Goal: Entertainment & Leisure: Consume media (video, audio)

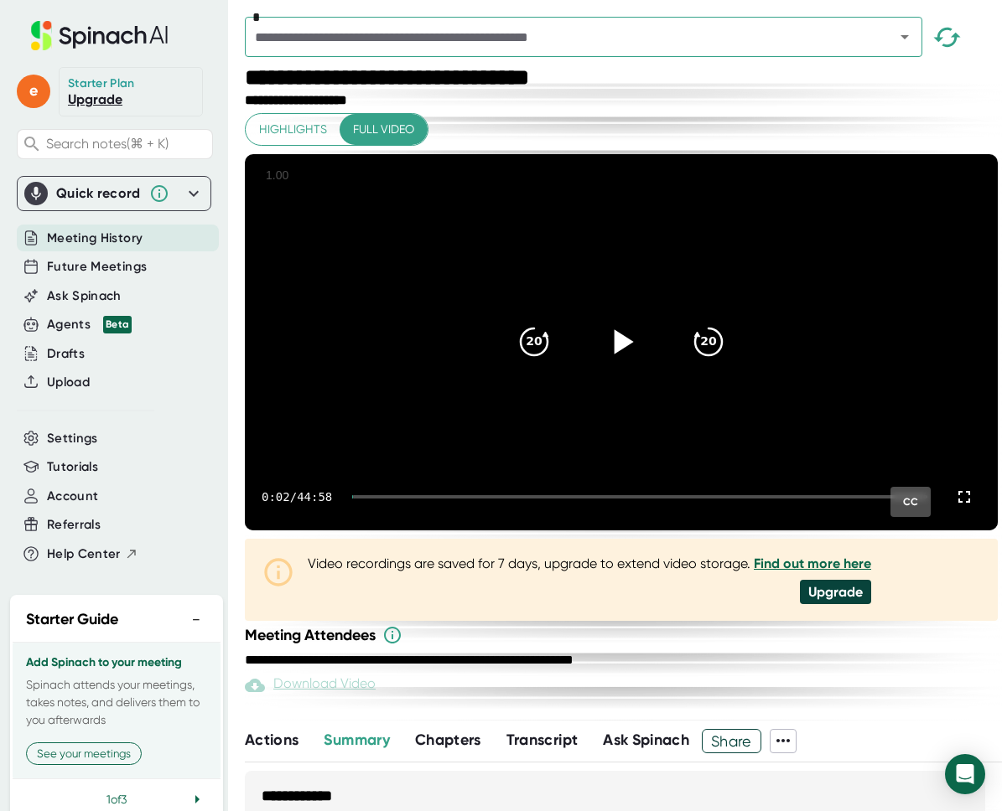
click at [626, 354] on icon at bounding box center [623, 341] width 19 height 24
click at [624, 363] on icon at bounding box center [621, 342] width 42 height 42
click at [636, 363] on icon at bounding box center [621, 342] width 42 height 42
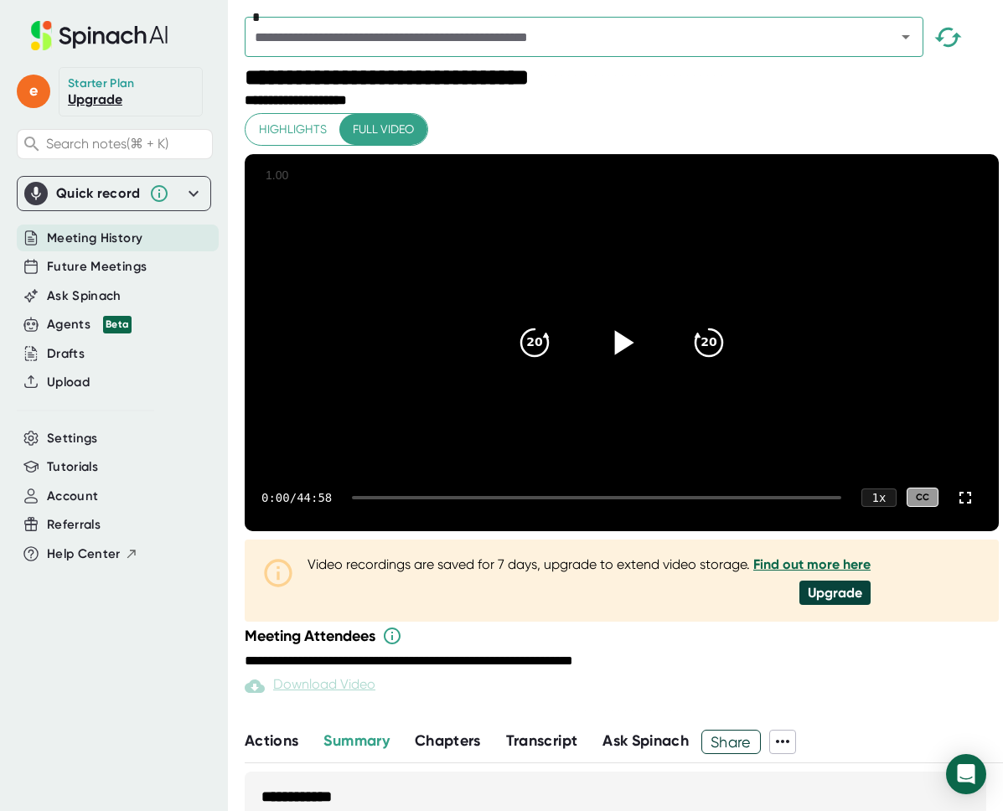
click at [630, 355] on icon at bounding box center [624, 342] width 19 height 24
click at [701, 363] on icon "20" at bounding box center [709, 342] width 42 height 42
click at [377, 500] on div at bounding box center [596, 497] width 489 height 3
click at [391, 500] on div at bounding box center [596, 497] width 489 height 3
click at [411, 500] on div at bounding box center [596, 497] width 489 height 3
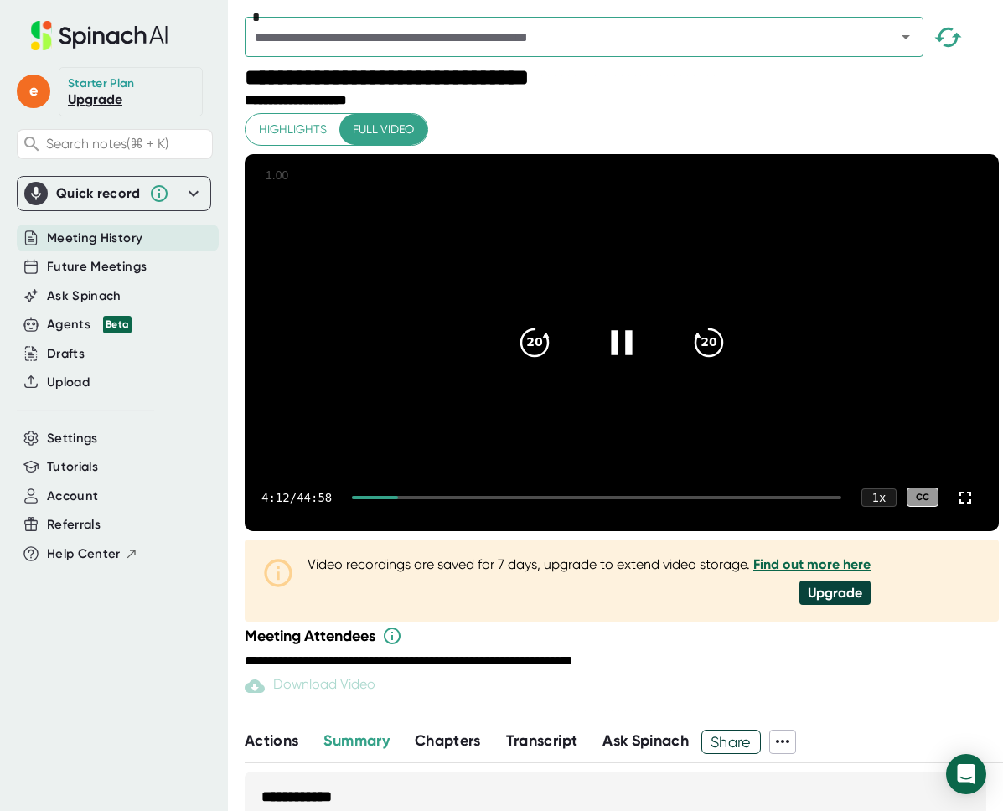
click at [435, 500] on div at bounding box center [596, 497] width 489 height 3
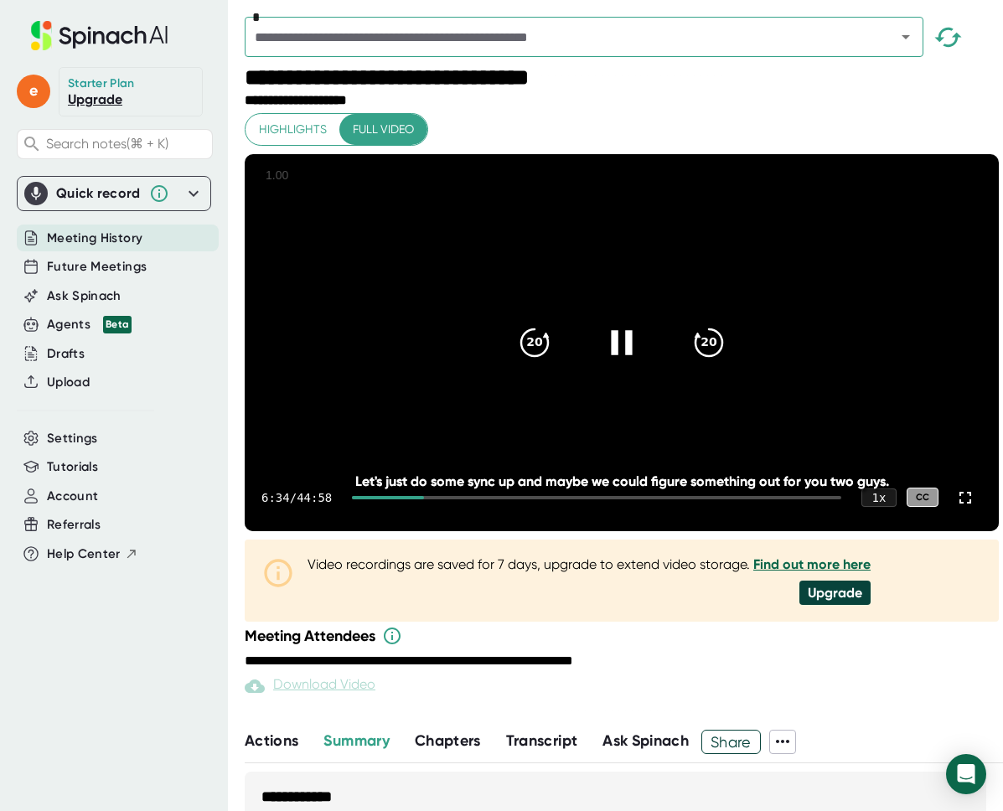
click at [417, 500] on div at bounding box center [387, 497] width 71 height 3
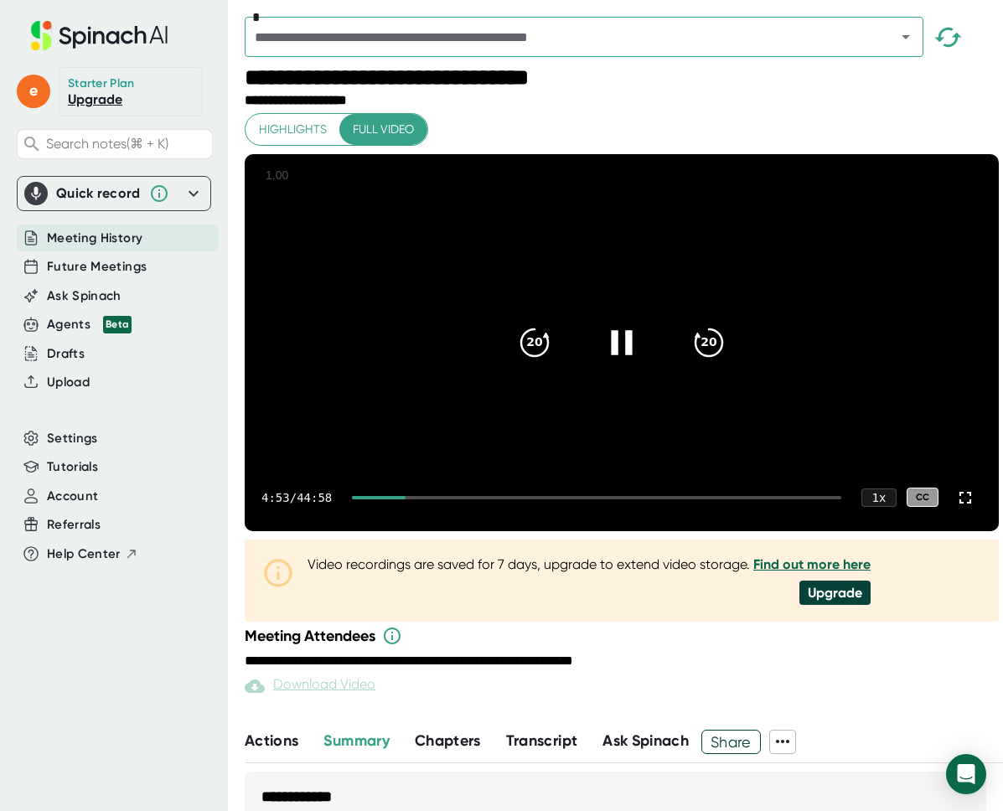
click at [604, 378] on div at bounding box center [622, 343] width 70 height 70
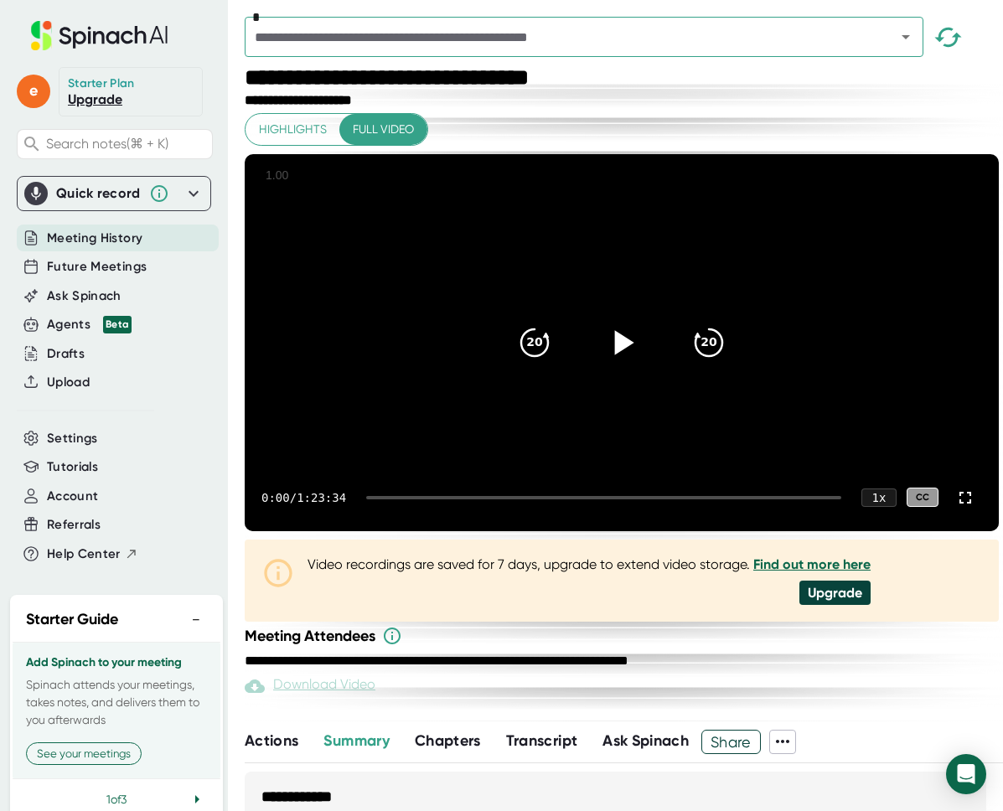
click at [625, 355] on icon at bounding box center [624, 342] width 19 height 24
click at [401, 500] on div at bounding box center [603, 497] width 475 height 3
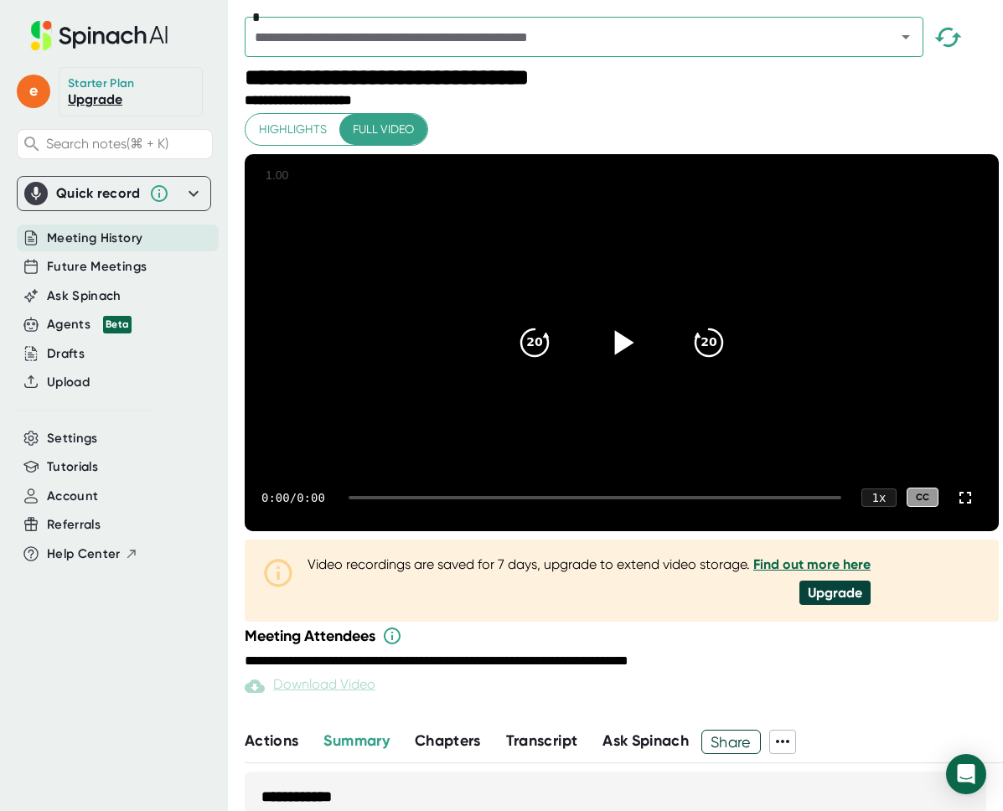
click at [634, 360] on icon at bounding box center [622, 342] width 42 height 42
click at [425, 500] on div at bounding box center [603, 497] width 475 height 3
click at [395, 500] on div at bounding box center [389, 497] width 46 height 3
click at [635, 363] on icon at bounding box center [622, 342] width 42 height 42
click at [685, 467] on video at bounding box center [622, 342] width 754 height 377
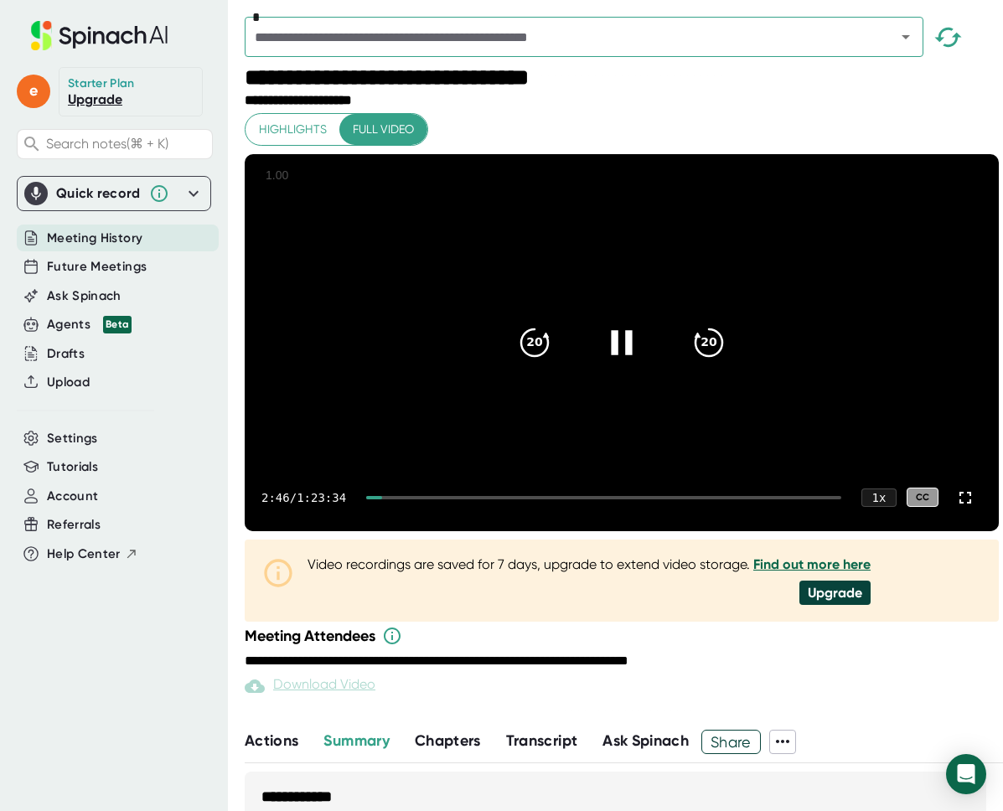
click at [630, 363] on icon at bounding box center [622, 342] width 42 height 42
click at [405, 531] on div "2:49 / 1:23:34 1 x CC" at bounding box center [622, 497] width 754 height 67
click at [406, 500] on div at bounding box center [603, 497] width 475 height 3
click at [419, 500] on div at bounding box center [603, 497] width 475 height 3
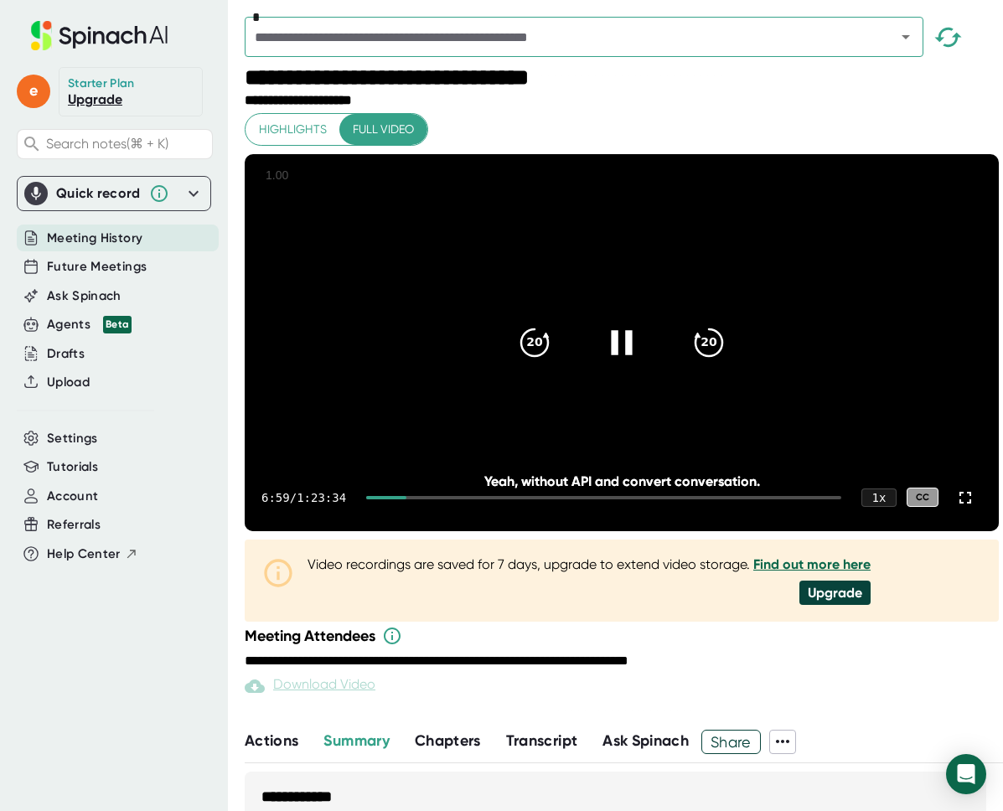
click at [411, 531] on div "6:59 / 1:23:34 1 x CC" at bounding box center [622, 497] width 754 height 67
click at [620, 340] on icon at bounding box center [624, 342] width 19 height 24
click at [412, 500] on div at bounding box center [603, 497] width 475 height 3
click at [399, 500] on div at bounding box center [382, 497] width 33 height 3
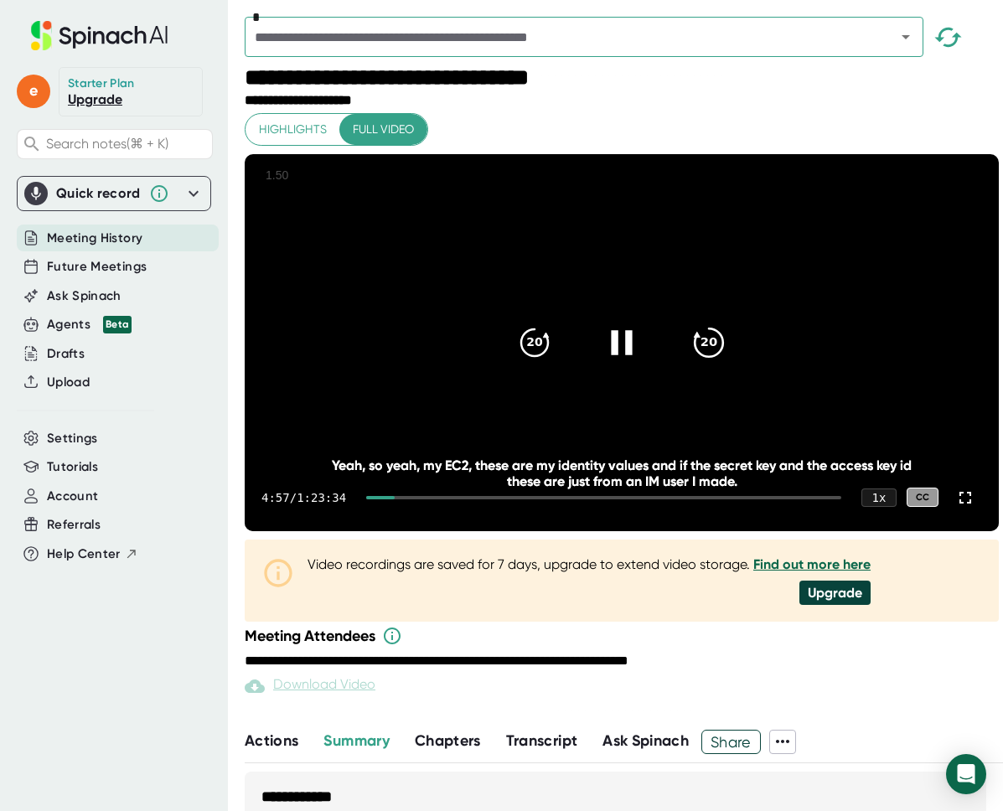
click at [735, 373] on div "20" at bounding box center [709, 343] width 70 height 70
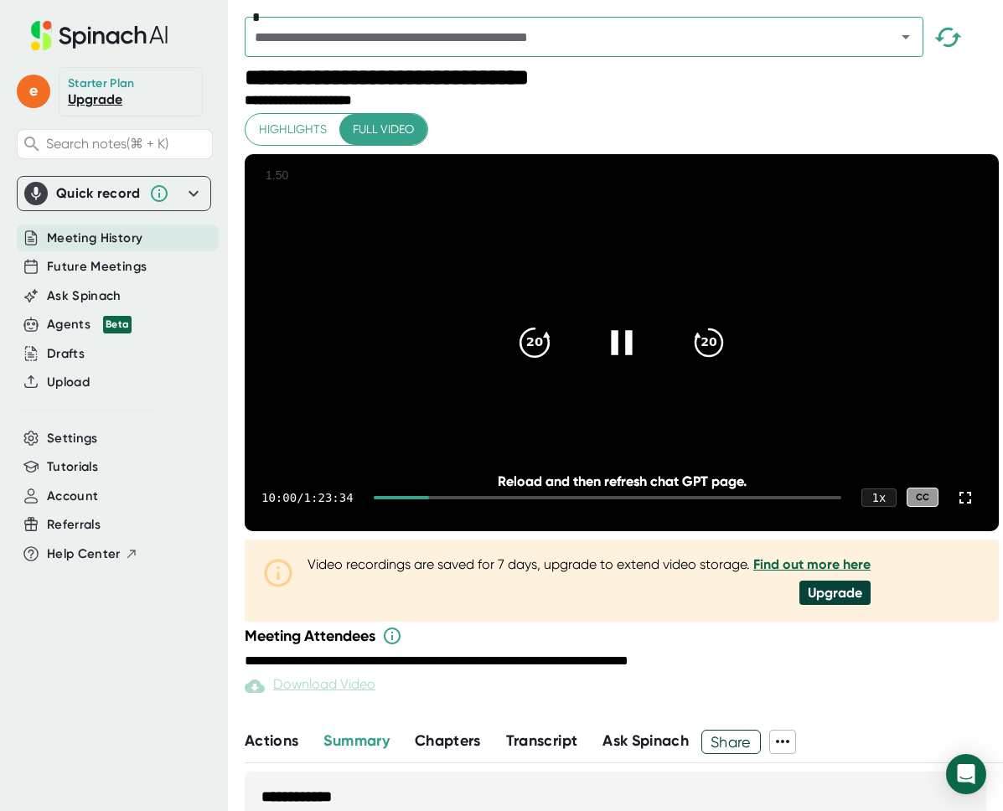
click at [538, 360] on icon "20" at bounding box center [535, 342] width 42 height 42
click at [538, 362] on icon "20" at bounding box center [535, 342] width 42 height 42
click at [536, 363] on icon "20" at bounding box center [535, 342] width 42 height 42
click at [542, 378] on div "20" at bounding box center [535, 343] width 70 height 70
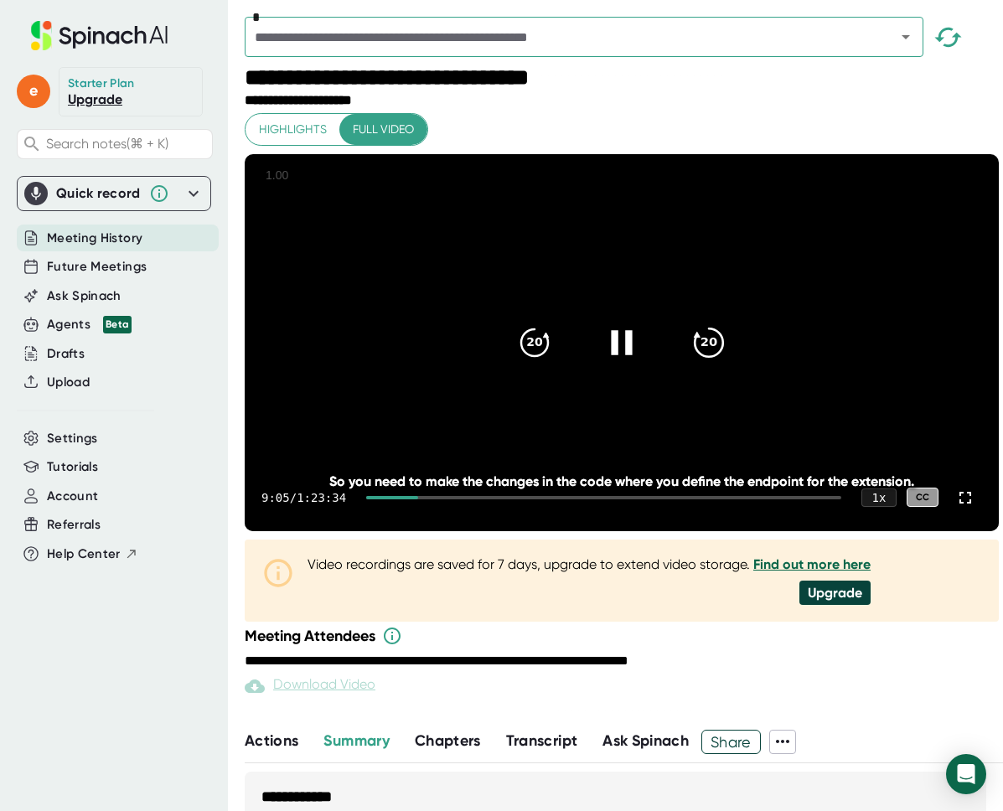
click at [688, 371] on div "20" at bounding box center [709, 343] width 70 height 70
click at [525, 363] on icon "20" at bounding box center [535, 342] width 42 height 42
click at [626, 355] on icon at bounding box center [621, 342] width 21 height 24
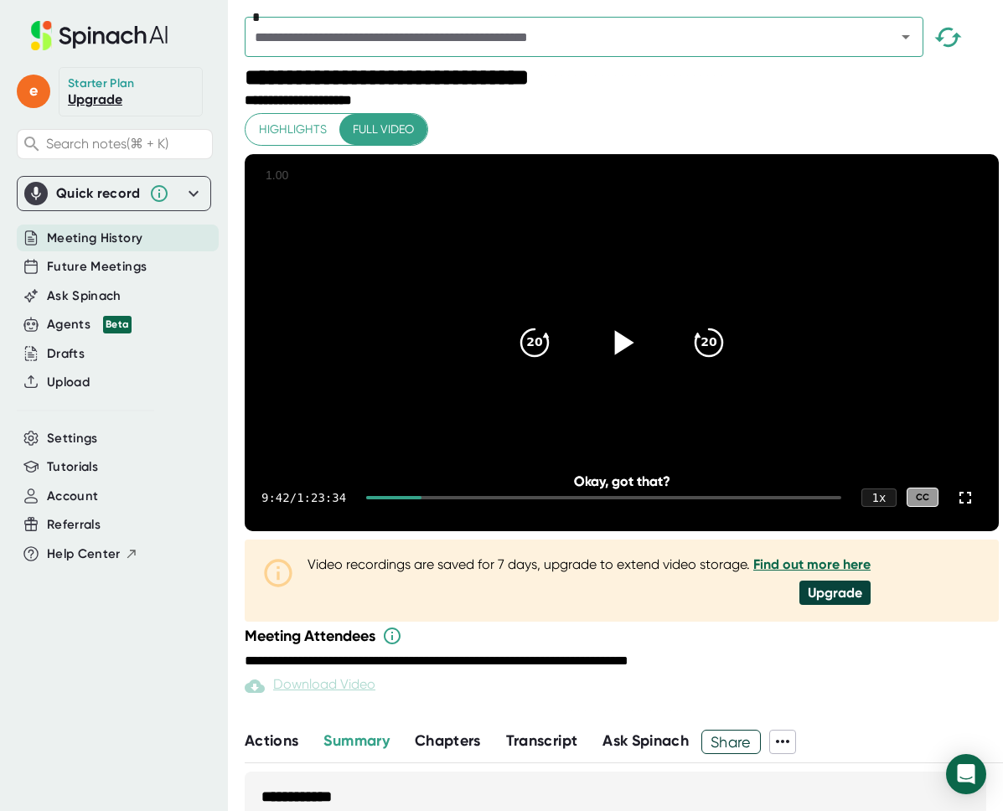
click at [624, 355] on icon at bounding box center [624, 342] width 19 height 24
click at [536, 378] on div "20" at bounding box center [535, 343] width 70 height 70
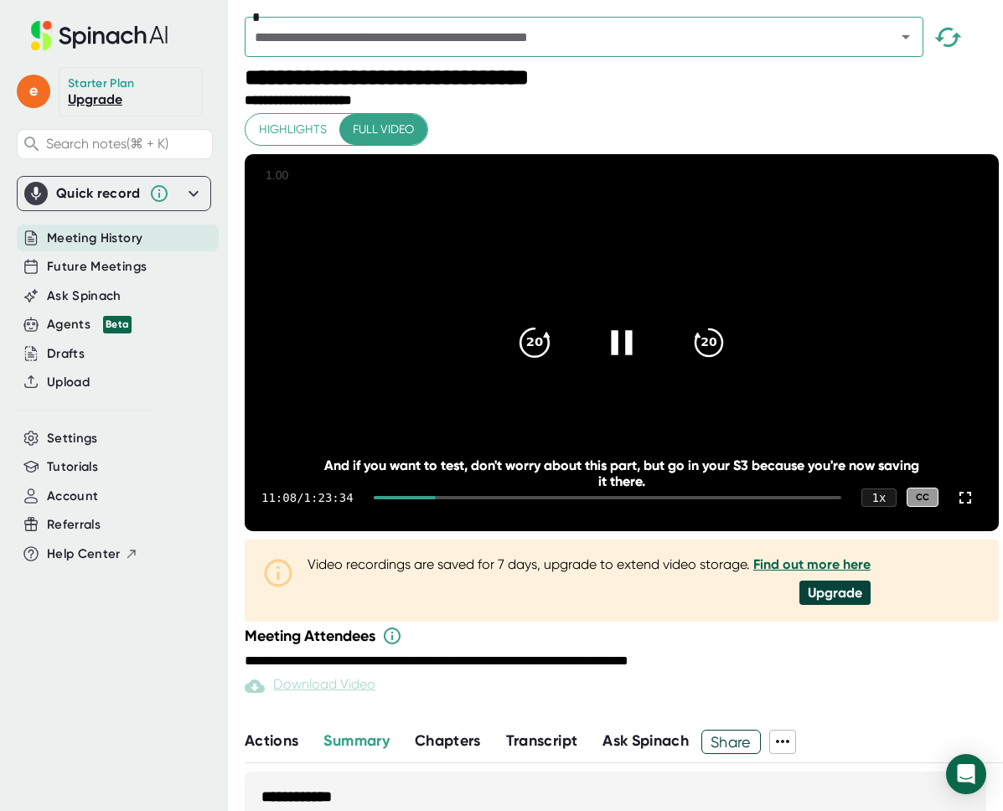
click at [536, 378] on div "20" at bounding box center [535, 343] width 70 height 70
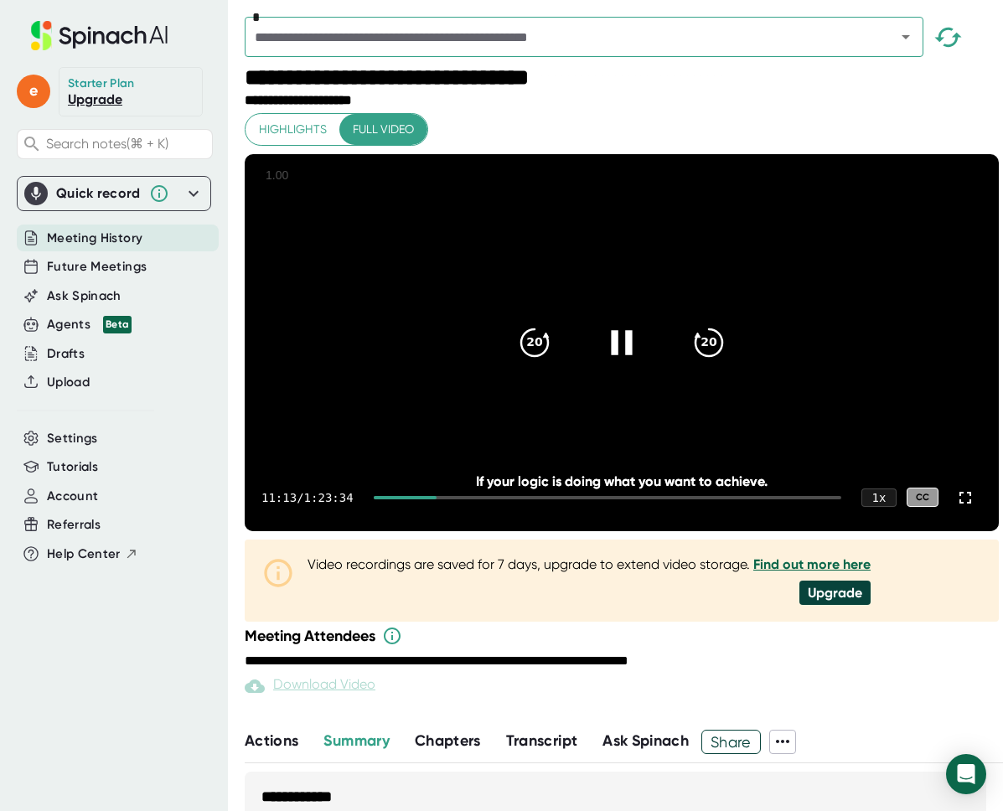
click at [596, 370] on div at bounding box center [622, 343] width 70 height 70
click at [618, 350] on icon at bounding box center [622, 342] width 42 height 42
click at [632, 363] on icon at bounding box center [622, 342] width 42 height 42
click at [520, 361] on icon "20" at bounding box center [535, 342] width 42 height 42
click at [625, 363] on icon at bounding box center [622, 342] width 42 height 42
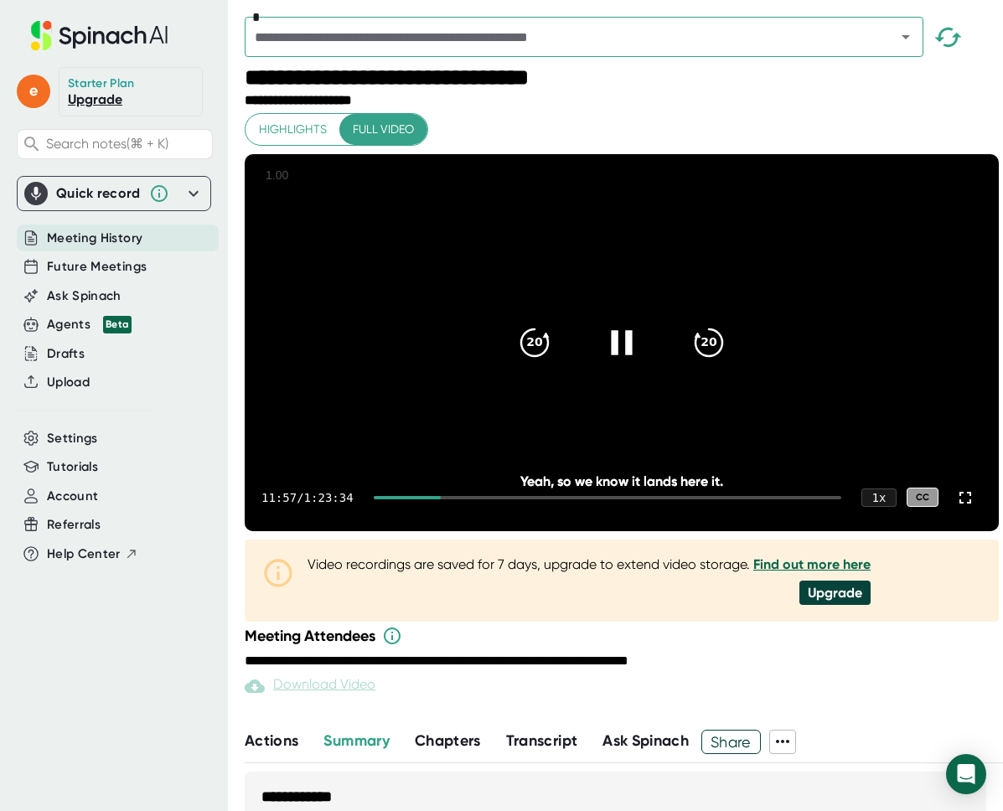
click at [624, 378] on div at bounding box center [622, 343] width 70 height 70
click at [635, 363] on icon at bounding box center [622, 342] width 42 height 42
click at [634, 363] on icon at bounding box center [622, 342] width 42 height 42
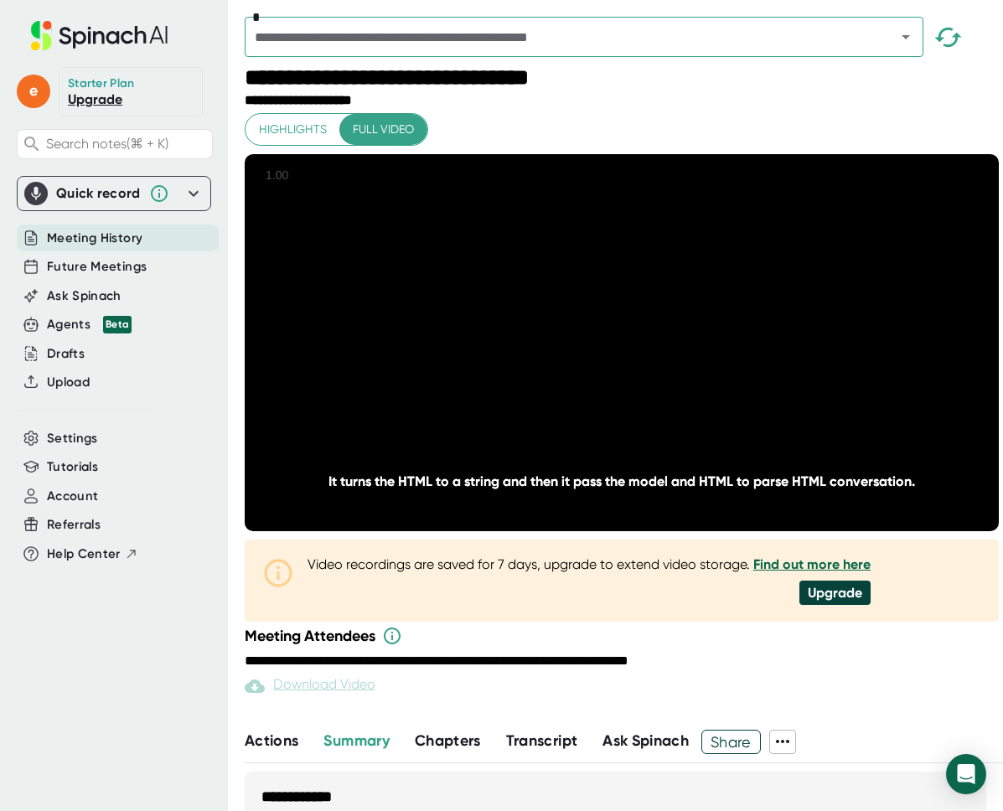
click at [634, 363] on icon at bounding box center [622, 342] width 42 height 42
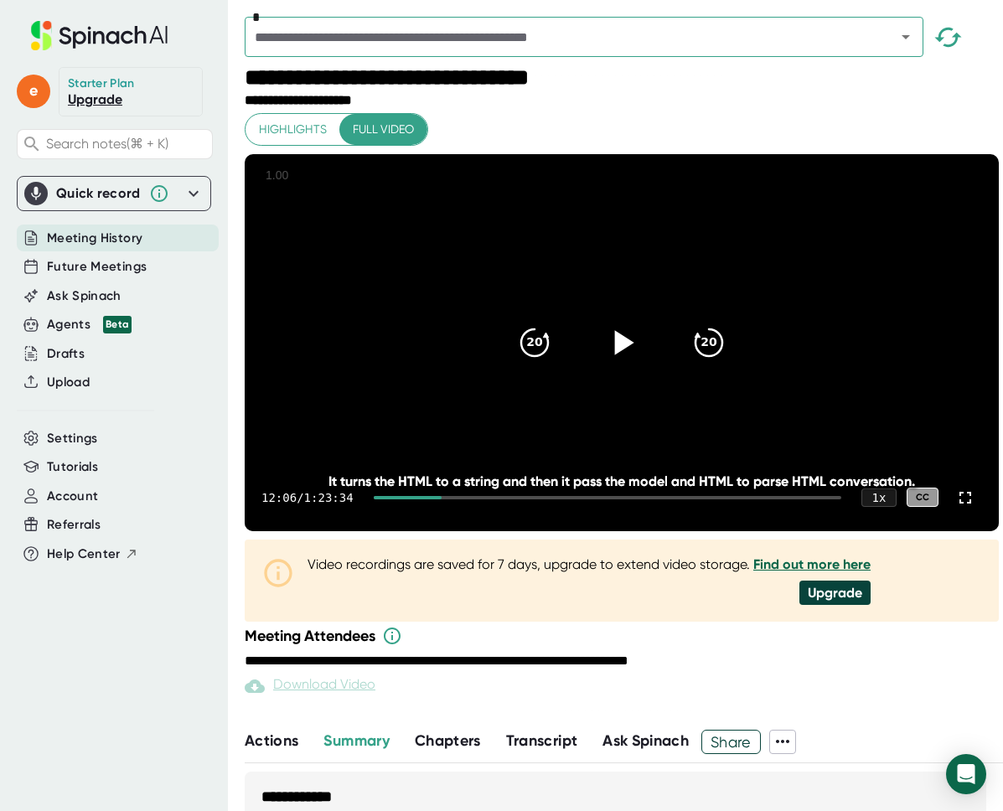
click at [628, 361] on icon at bounding box center [622, 342] width 42 height 42
click at [628, 355] on icon at bounding box center [621, 342] width 21 height 24
click at [651, 376] on div "20 20" at bounding box center [621, 342] width 241 height 67
click at [639, 363] on icon at bounding box center [622, 342] width 42 height 42
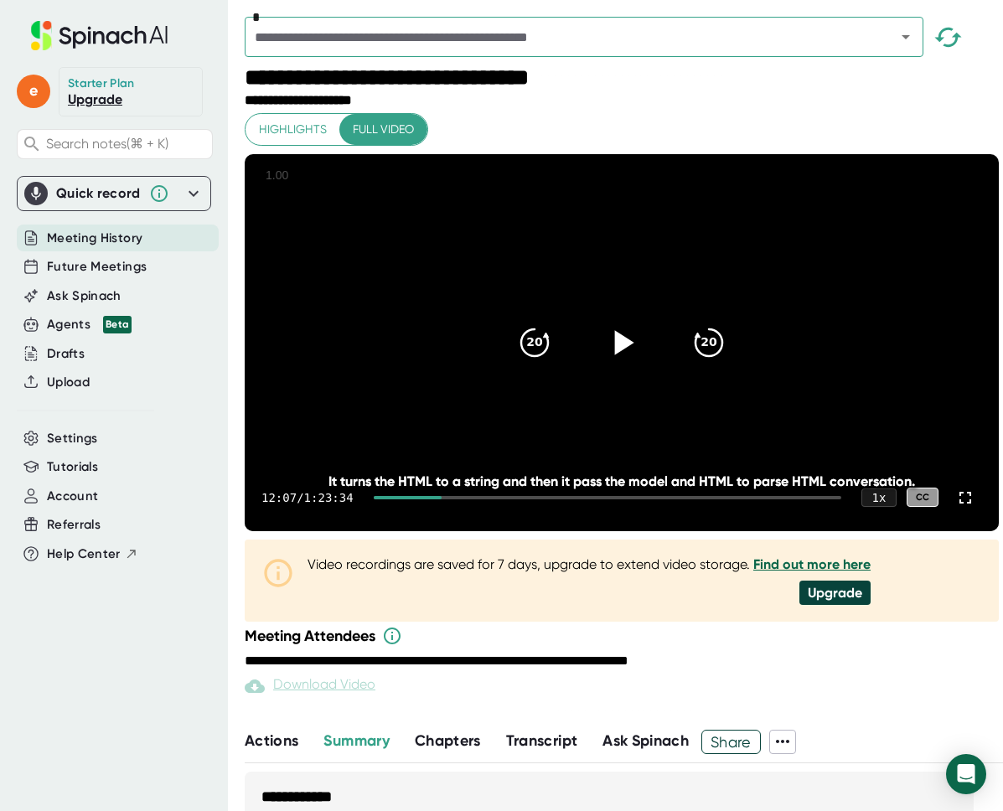
click at [612, 378] on div at bounding box center [622, 343] width 70 height 70
click at [629, 363] on icon at bounding box center [622, 342] width 42 height 42
click at [622, 355] on icon at bounding box center [621, 342] width 21 height 24
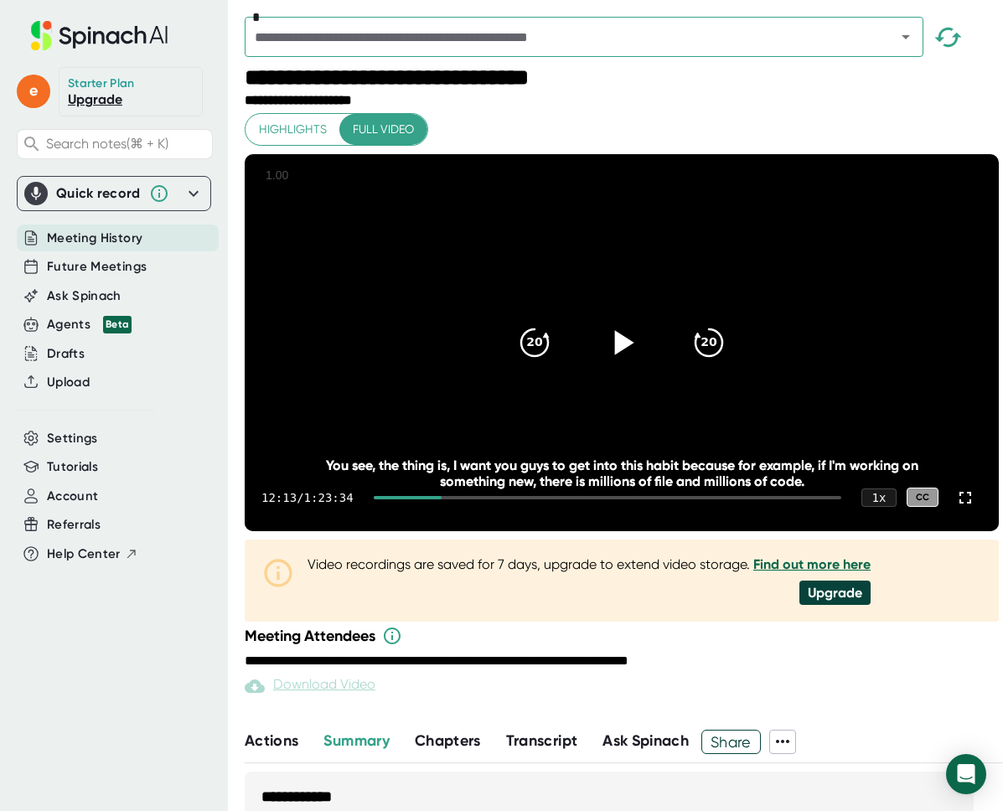
click at [547, 294] on video at bounding box center [622, 342] width 754 height 377
click at [604, 378] on div at bounding box center [622, 343] width 70 height 70
click at [618, 363] on icon at bounding box center [622, 342] width 42 height 42
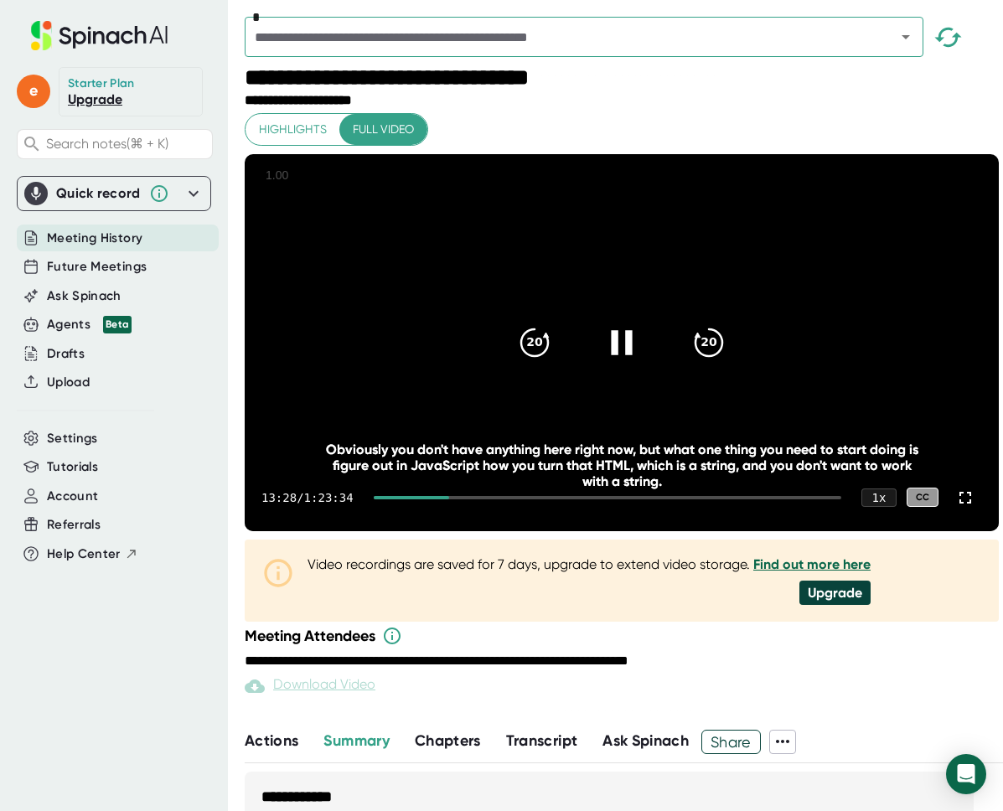
click at [608, 378] on div at bounding box center [622, 343] width 70 height 70
click at [615, 355] on icon at bounding box center [624, 342] width 19 height 24
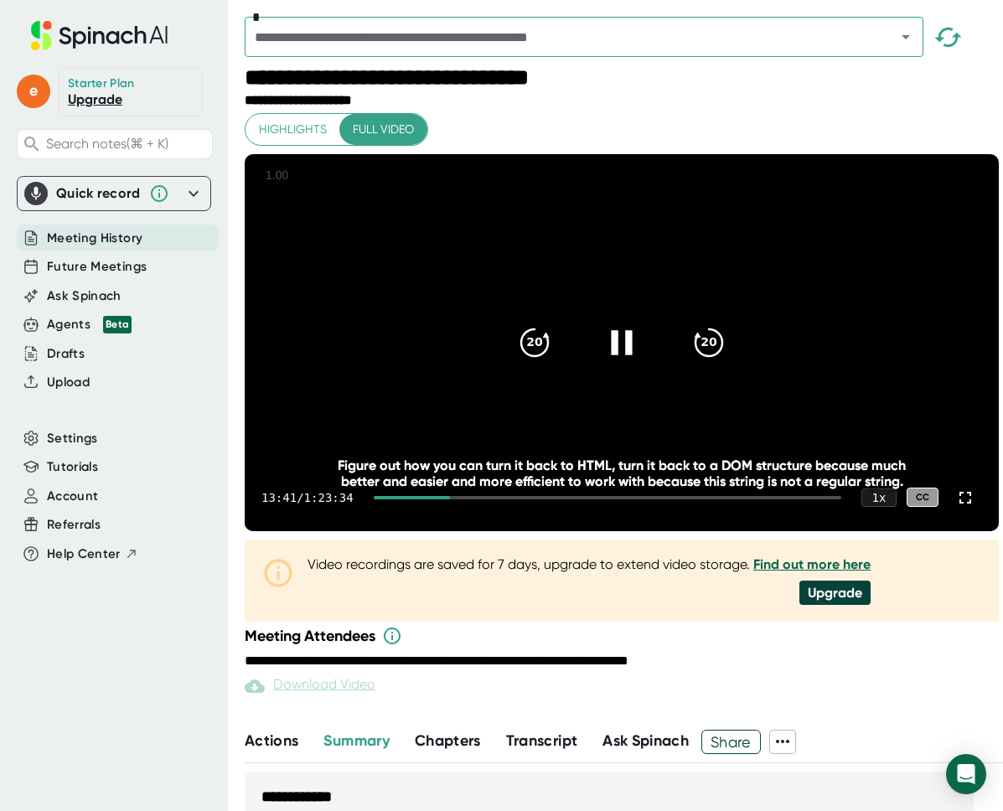
click at [629, 360] on icon at bounding box center [622, 342] width 42 height 42
click at [637, 370] on div at bounding box center [622, 343] width 70 height 70
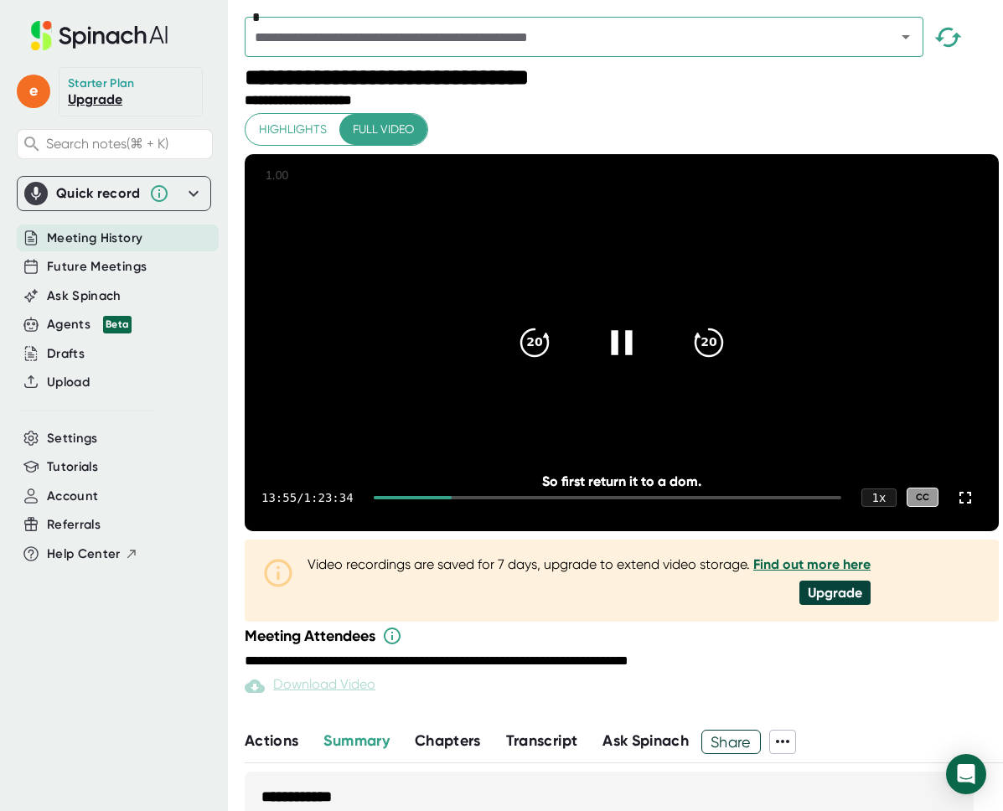
click at [620, 355] on icon at bounding box center [621, 342] width 21 height 24
click at [618, 355] on icon at bounding box center [624, 342] width 19 height 24
click at [618, 363] on icon at bounding box center [622, 342] width 42 height 42
click at [523, 346] on icon "20" at bounding box center [535, 342] width 42 height 42
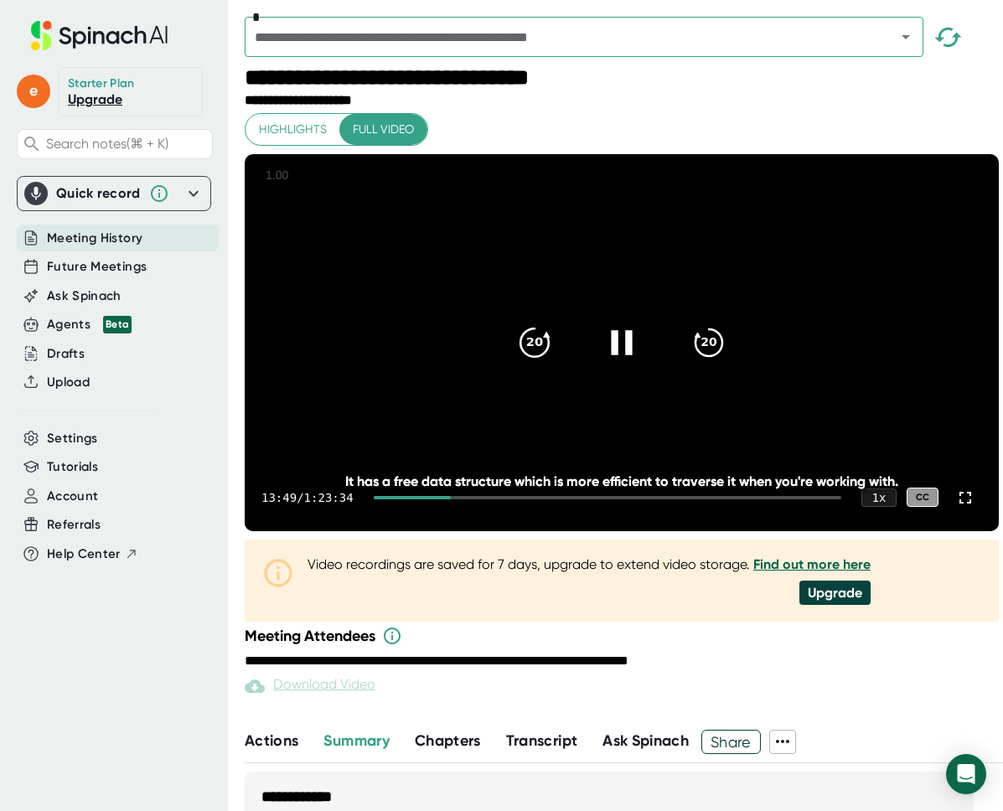
click at [551, 351] on div "20" at bounding box center [535, 343] width 70 height 70
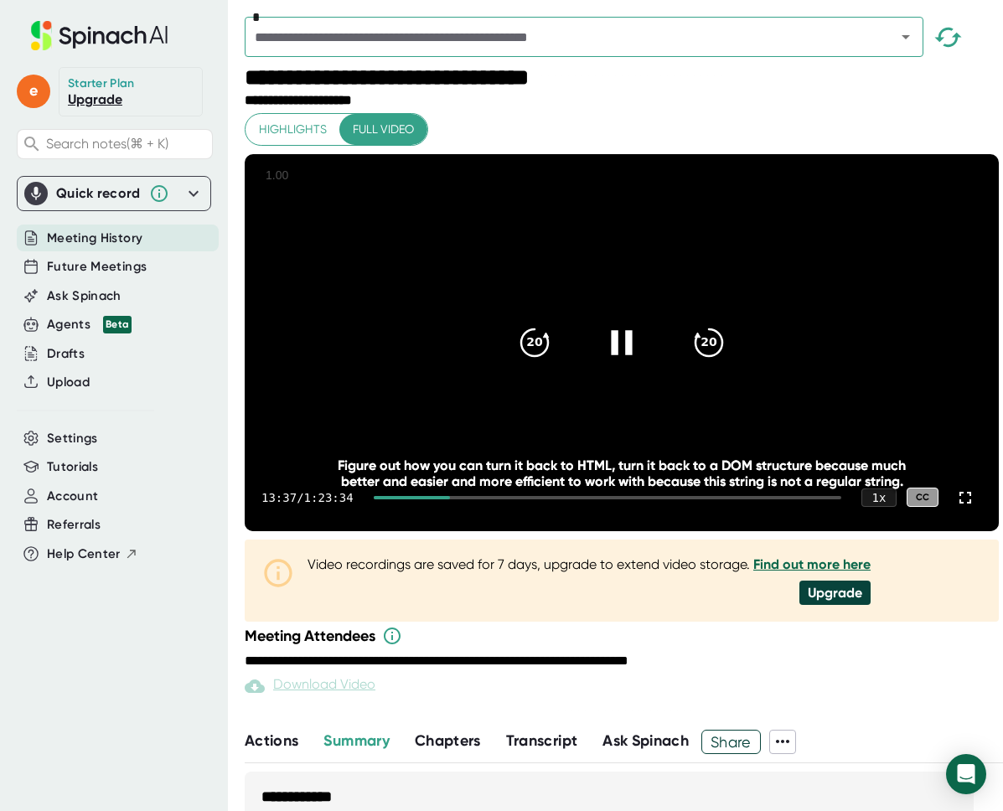
click at [623, 355] on icon at bounding box center [621, 342] width 21 height 24
click at [623, 355] on icon at bounding box center [624, 342] width 19 height 24
click at [622, 355] on icon at bounding box center [621, 342] width 21 height 24
click at [628, 363] on icon at bounding box center [622, 342] width 42 height 42
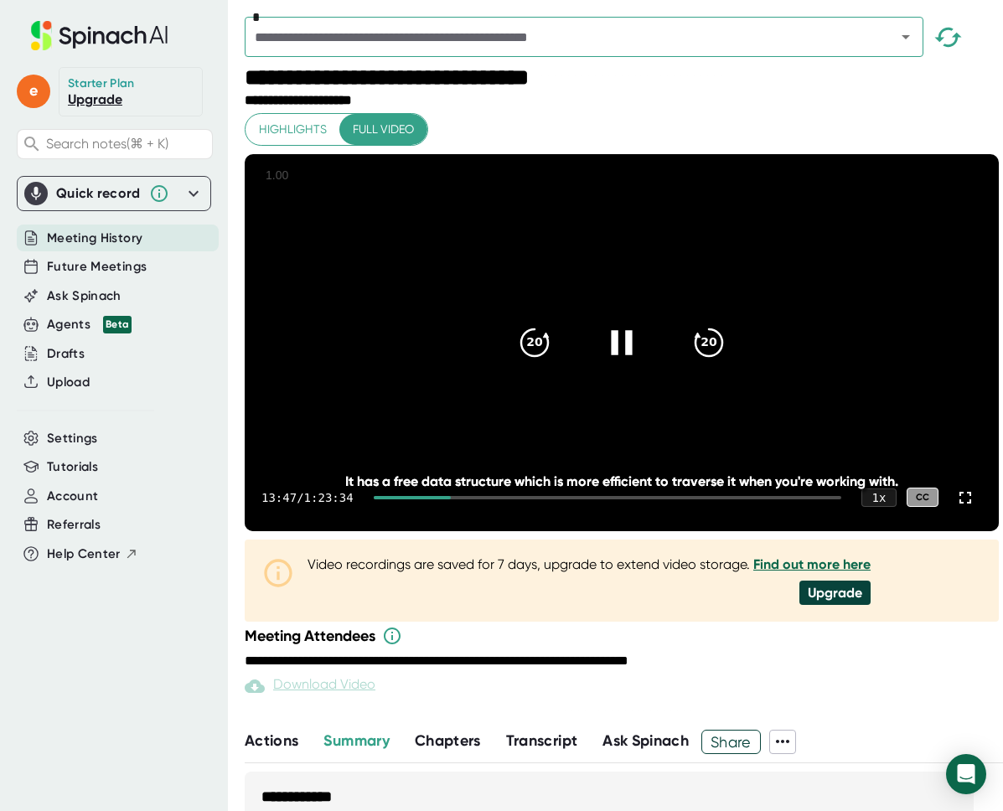
click at [628, 363] on icon at bounding box center [622, 342] width 42 height 42
click at [630, 363] on icon at bounding box center [622, 342] width 42 height 42
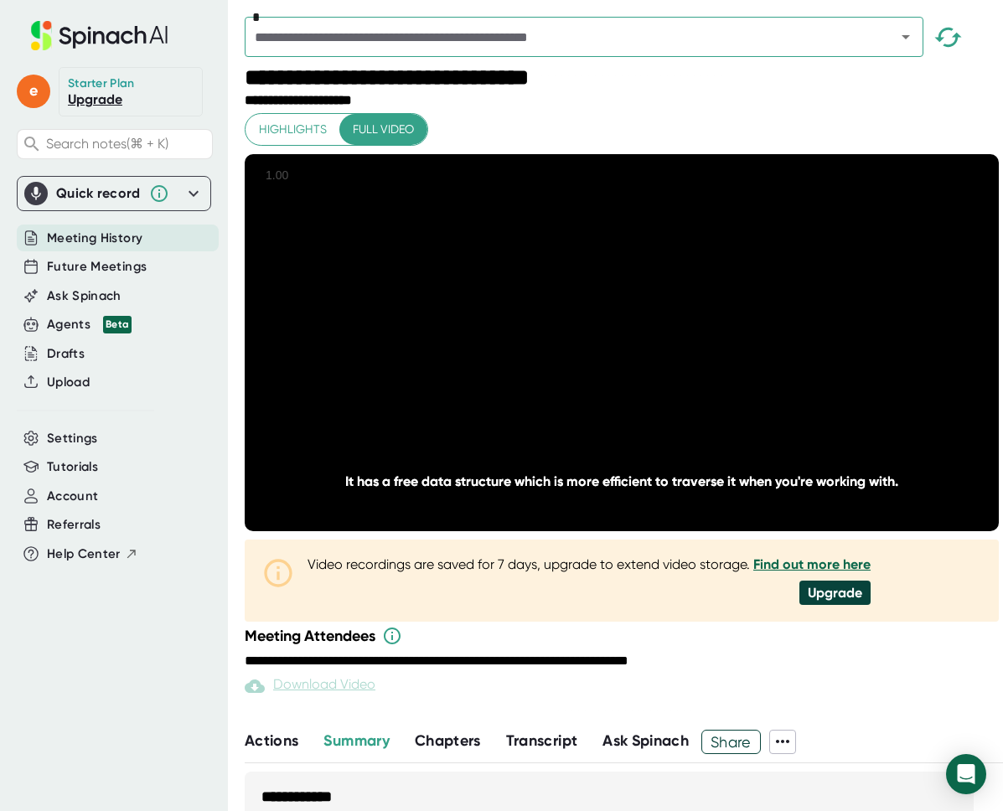
click at [630, 363] on icon at bounding box center [622, 342] width 42 height 42
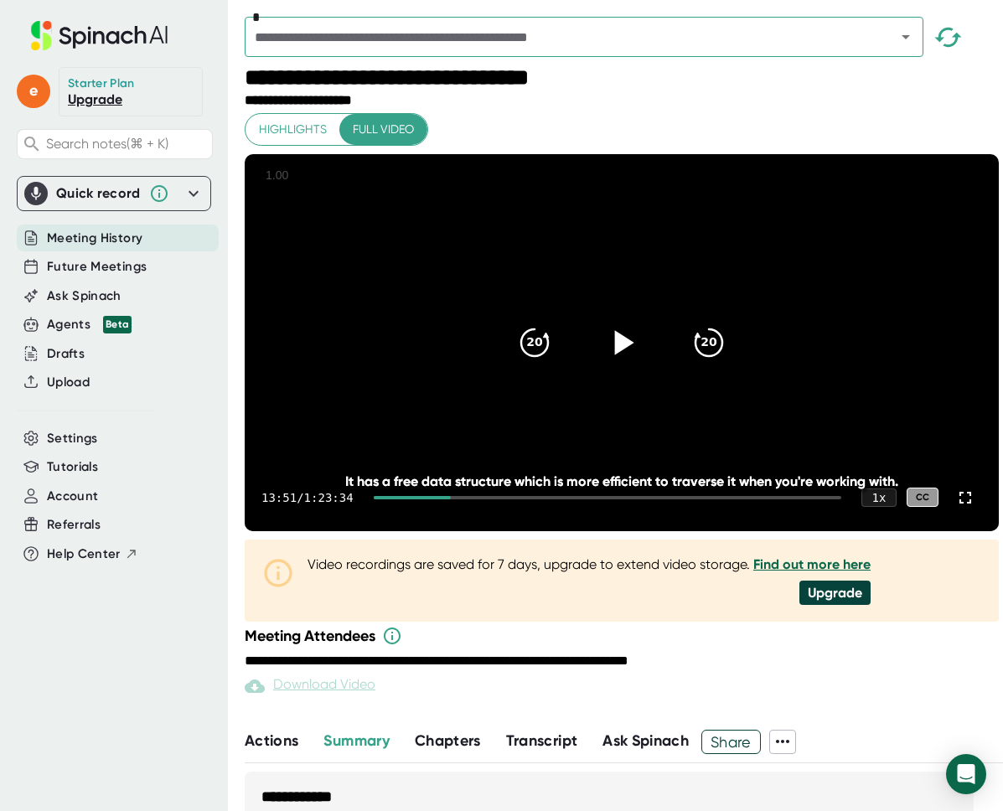
click at [608, 363] on icon at bounding box center [622, 342] width 42 height 42
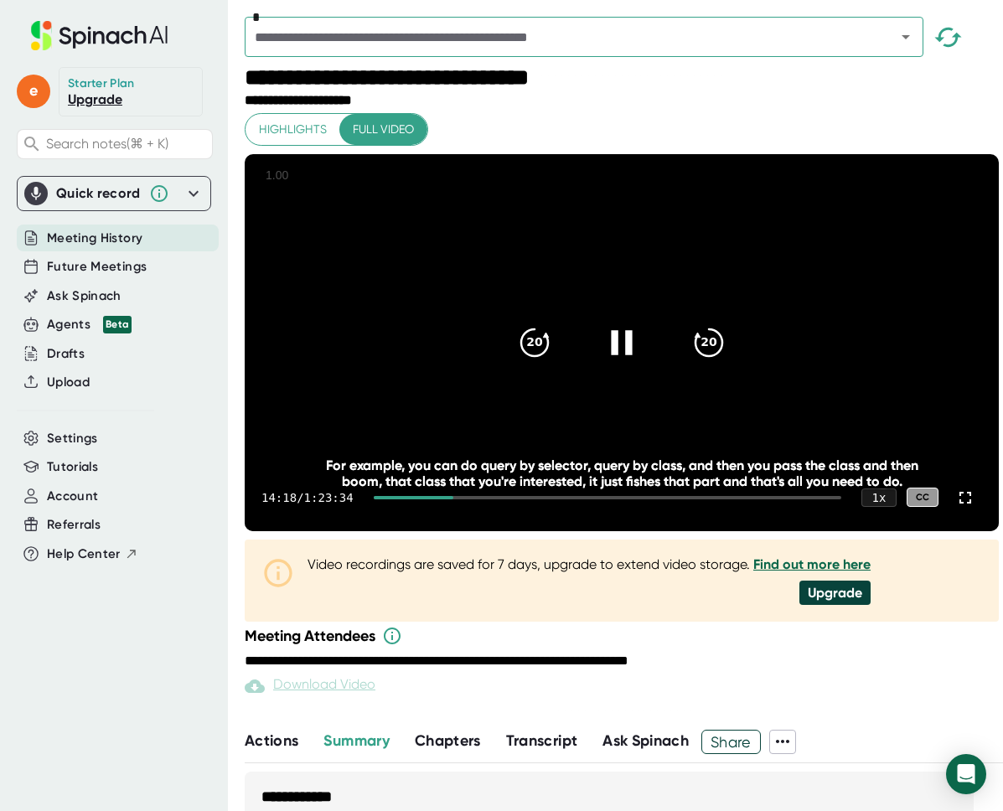
click at [630, 358] on icon at bounding box center [622, 342] width 42 height 42
click at [526, 362] on icon "20" at bounding box center [535, 342] width 42 height 42
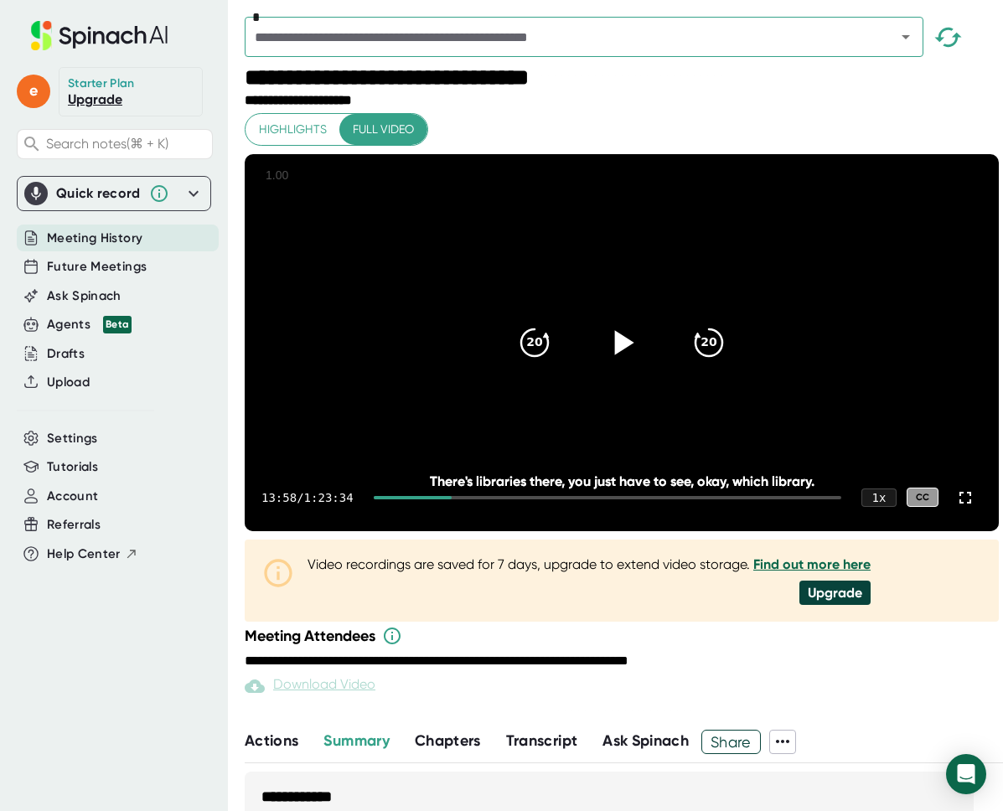
click at [615, 355] on icon at bounding box center [624, 342] width 19 height 24
click at [615, 363] on icon at bounding box center [622, 342] width 42 height 42
click at [615, 355] on icon at bounding box center [624, 342] width 19 height 24
click at [615, 363] on icon at bounding box center [622, 342] width 42 height 42
click at [620, 355] on icon at bounding box center [624, 342] width 19 height 24
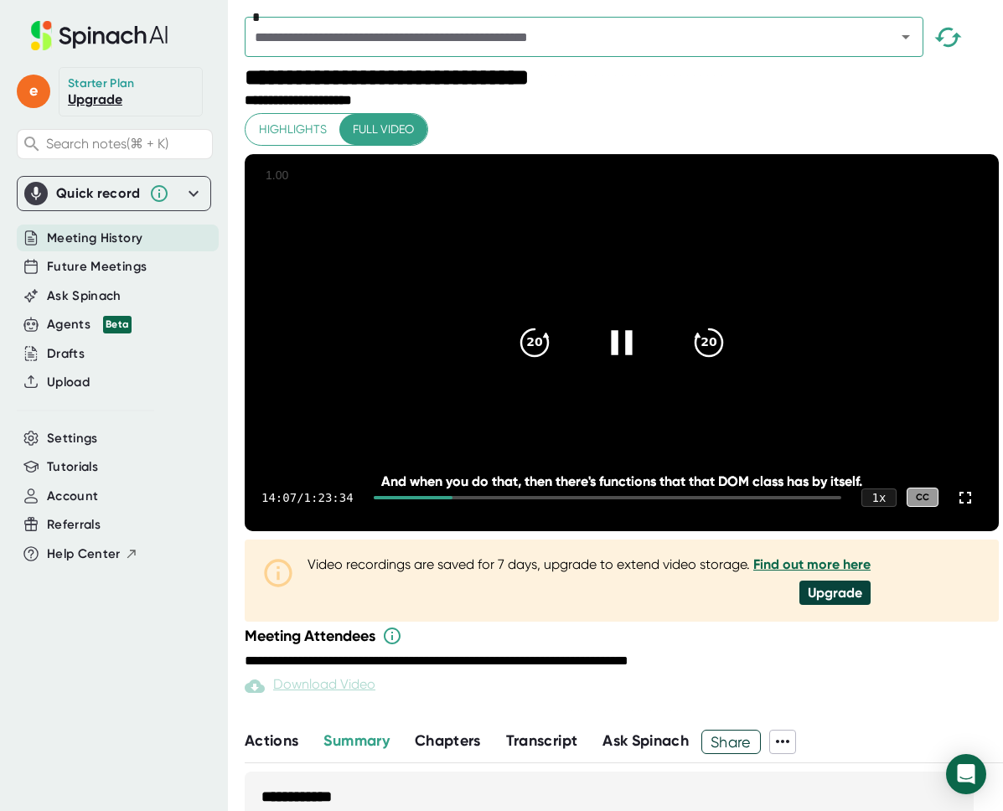
click at [590, 368] on div at bounding box center [622, 343] width 70 height 70
click at [620, 355] on icon at bounding box center [624, 342] width 19 height 24
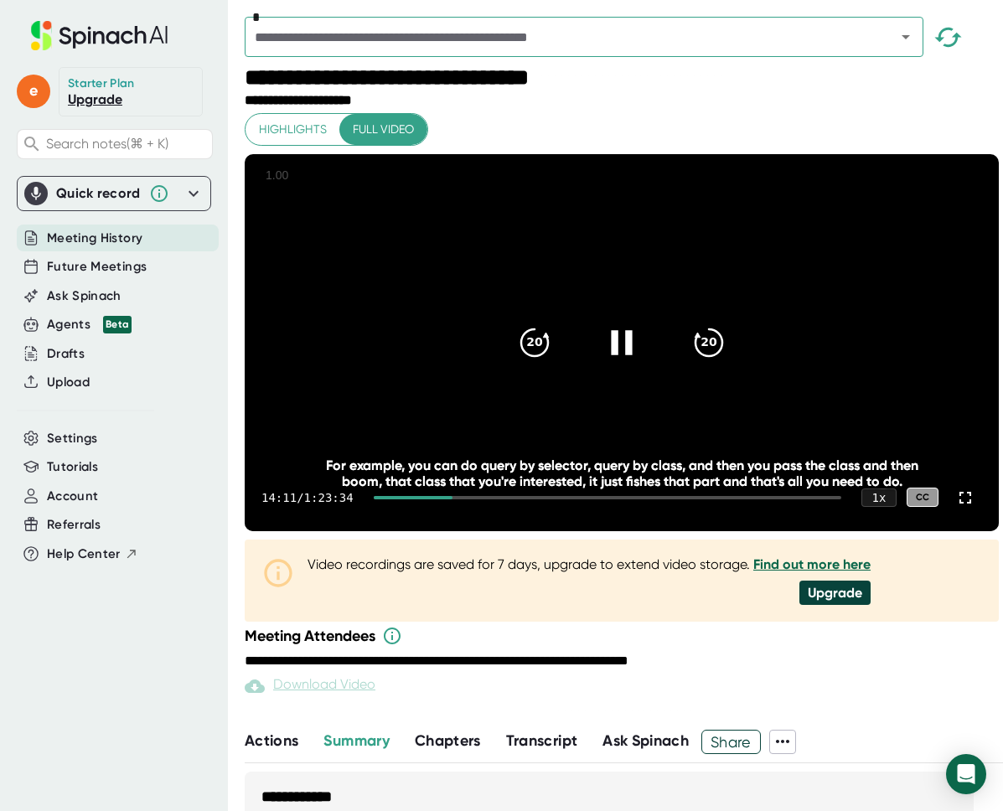
click at [618, 363] on icon at bounding box center [622, 342] width 42 height 42
click at [620, 363] on icon at bounding box center [622, 342] width 42 height 42
click at [620, 355] on icon at bounding box center [621, 342] width 21 height 24
click at [610, 378] on div at bounding box center [622, 343] width 70 height 70
click at [626, 363] on icon at bounding box center [622, 342] width 42 height 42
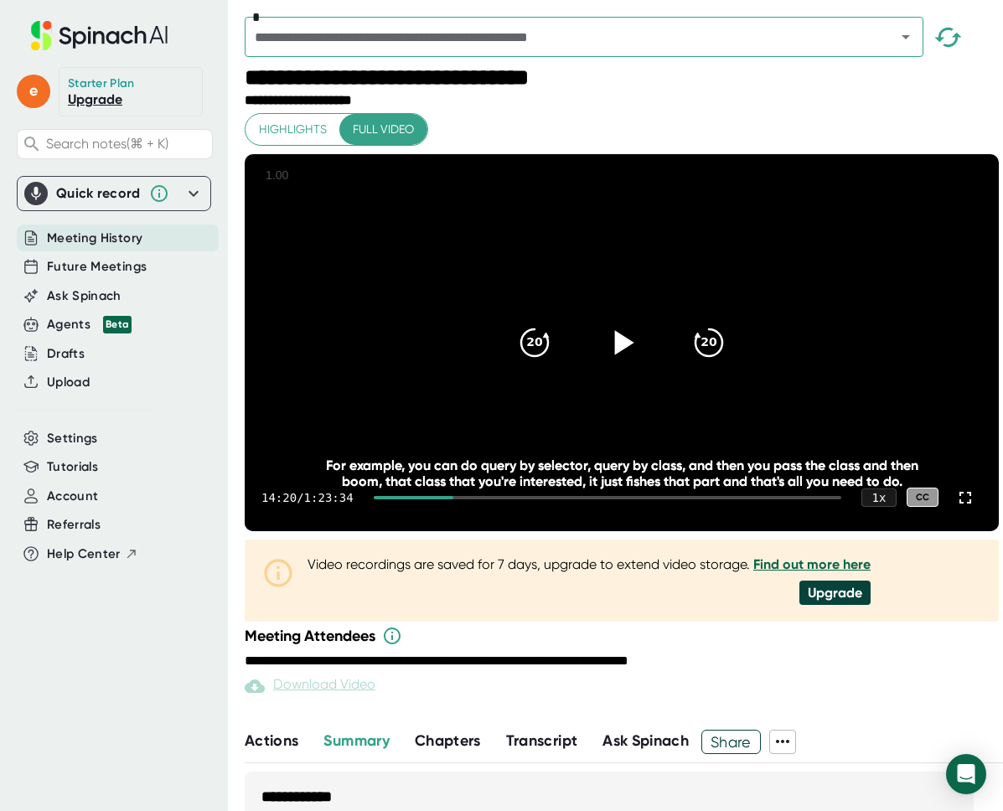
click at [629, 363] on icon at bounding box center [622, 342] width 42 height 42
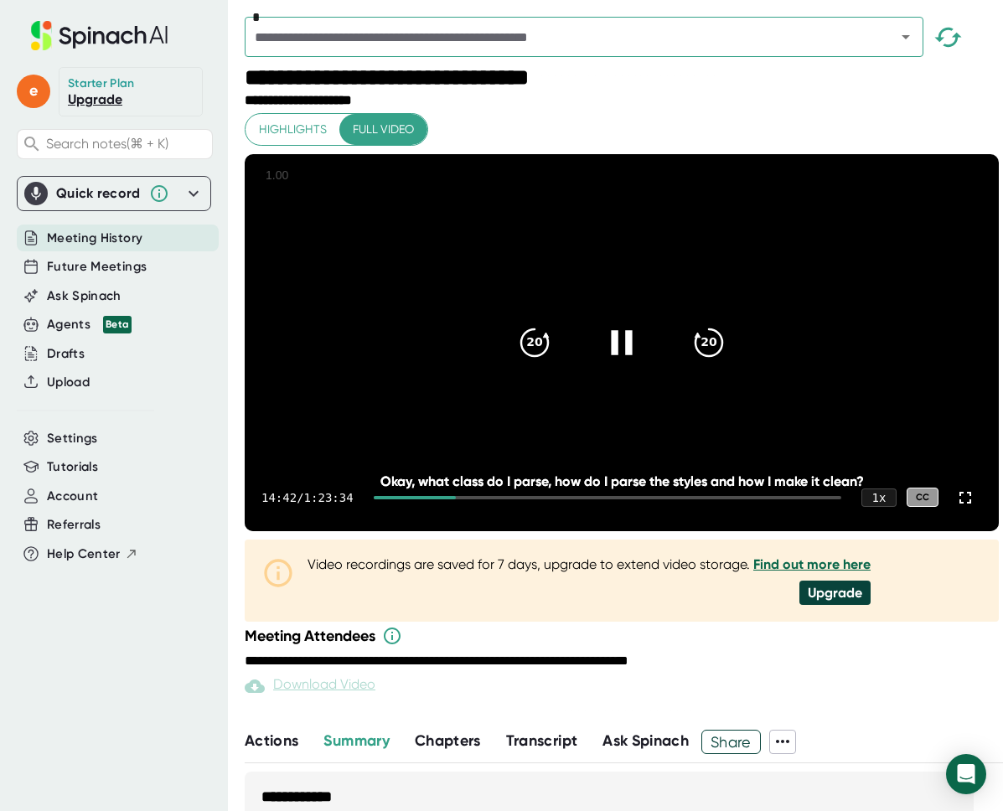
click at [595, 354] on div at bounding box center [622, 343] width 70 height 70
click at [788, 531] on div "14:42 / 1:23:34 1 x CC" at bounding box center [622, 497] width 754 height 67
click at [633, 378] on div at bounding box center [622, 343] width 70 height 70
click at [624, 363] on icon at bounding box center [622, 342] width 42 height 42
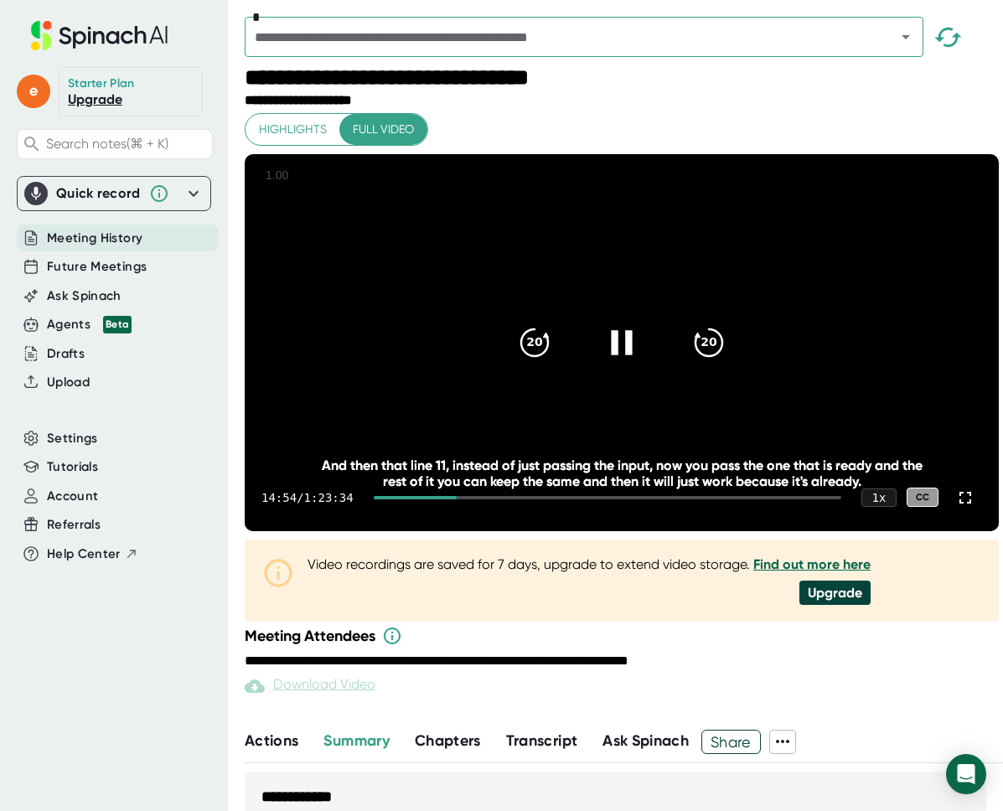
click at [621, 363] on icon at bounding box center [622, 342] width 42 height 42
